Goal: Task Accomplishment & Management: Manage account settings

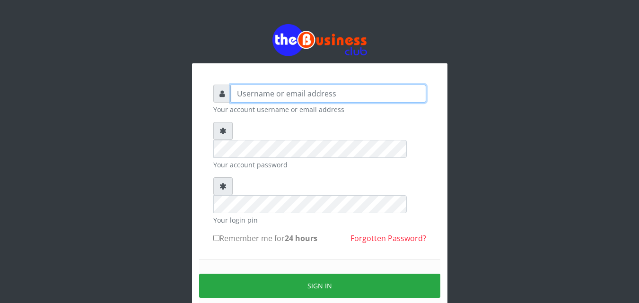
click at [286, 92] on input "text" at bounding box center [328, 94] width 195 height 18
type input "Innocent"
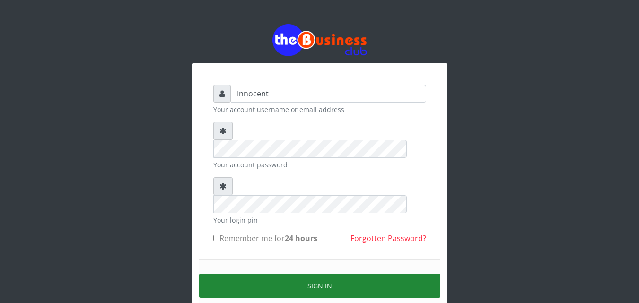
click at [324, 274] on button "Sign in" at bounding box center [319, 286] width 241 height 24
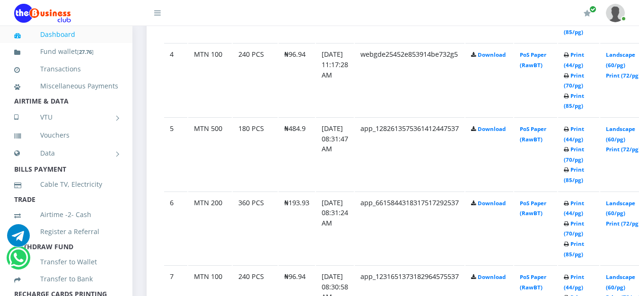
scroll to position [517, 0]
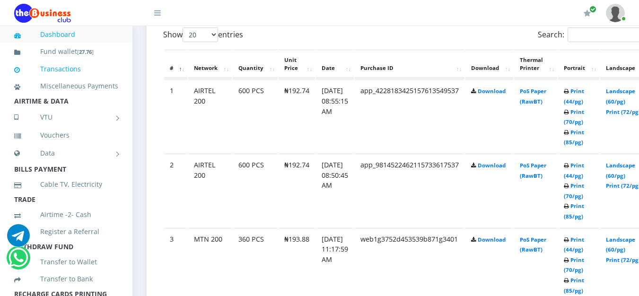
click at [78, 67] on link "Transactions" at bounding box center [66, 69] width 104 height 22
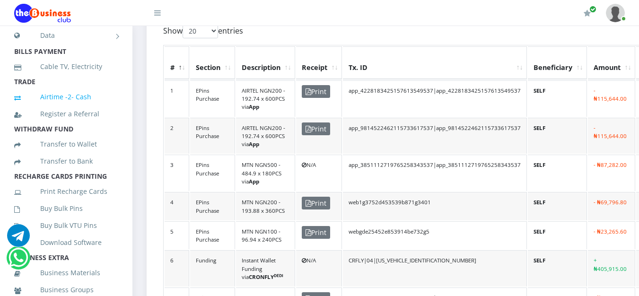
scroll to position [129, 0]
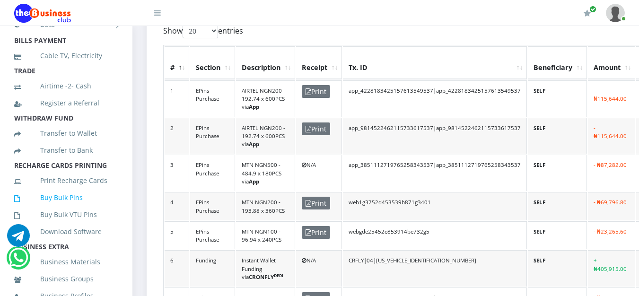
click at [75, 205] on link "Buy Bulk Pins" at bounding box center [66, 198] width 104 height 22
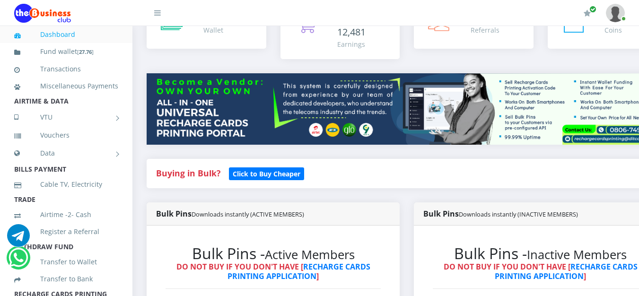
scroll to position [76, 0]
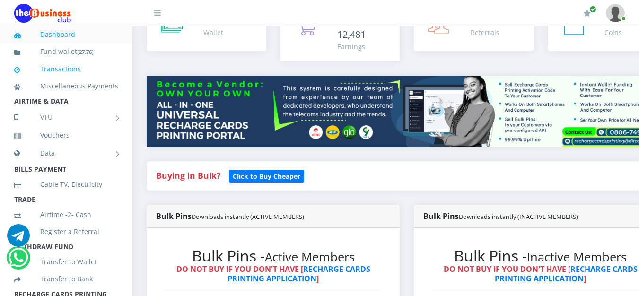
click at [58, 64] on link "Transactions" at bounding box center [66, 69] width 104 height 22
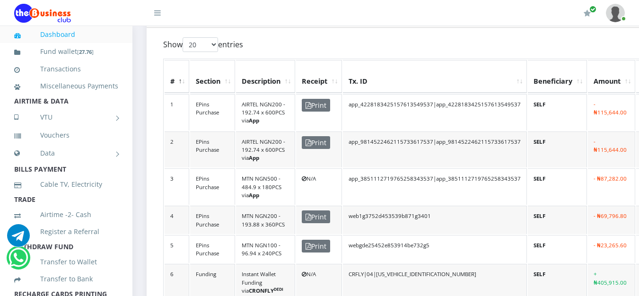
scroll to position [253, 0]
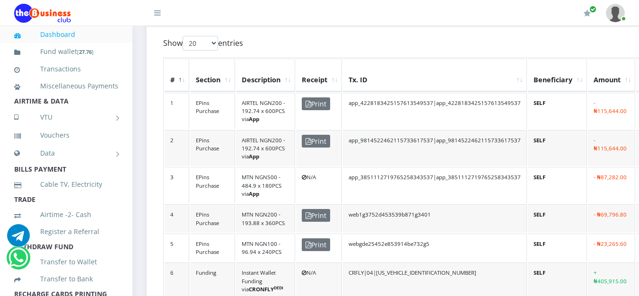
click at [311, 173] on td "N/A" at bounding box center [319, 185] width 46 height 36
click at [279, 180] on td "MTN NGN500 - 484.9 x 180PCS via App" at bounding box center [265, 185] width 59 height 36
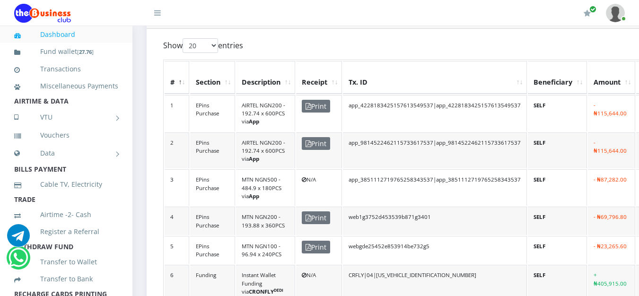
click at [437, 176] on td "app_3851112719765258343537|app_3851112719765258343537" at bounding box center [435, 187] width 184 height 36
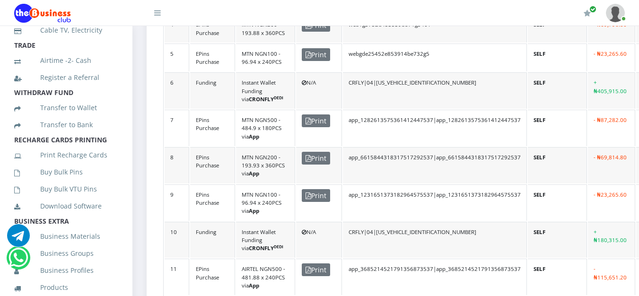
scroll to position [155, 0]
click at [71, 182] on link "Buy Bulk Pins" at bounding box center [66, 171] width 104 height 22
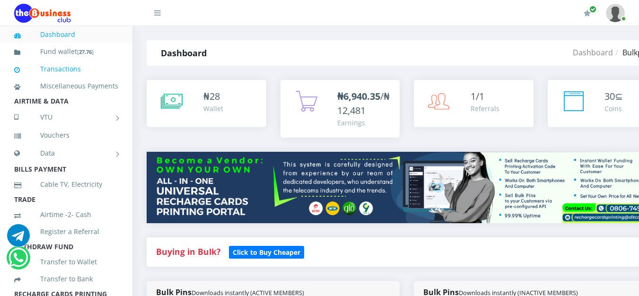
click at [55, 68] on link "Transactions" at bounding box center [66, 69] width 104 height 22
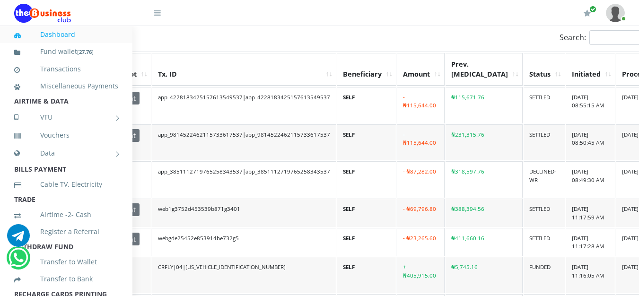
scroll to position [259, 194]
